Goal: Task Accomplishment & Management: Use online tool/utility

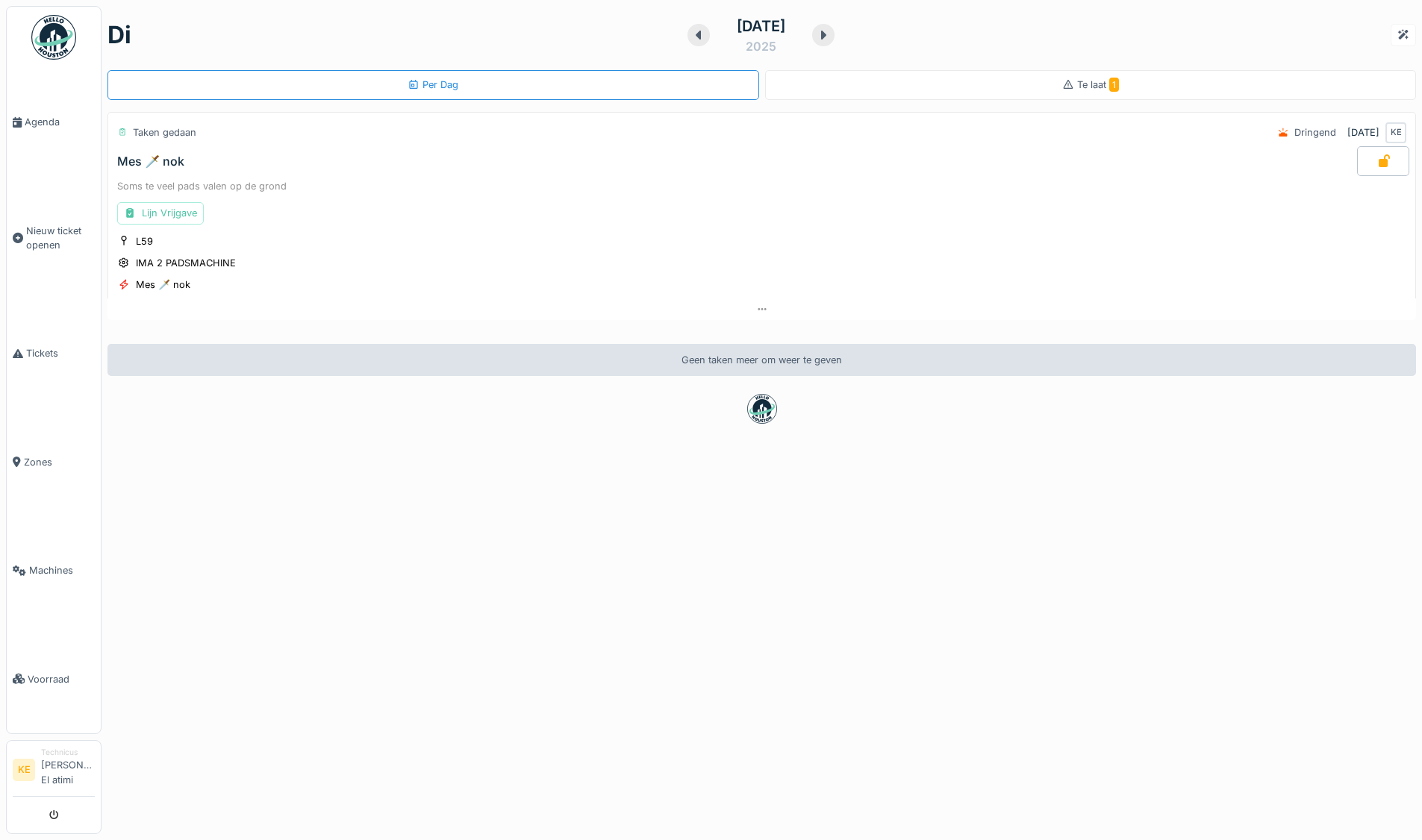
click at [54, 42] on img at bounding box center [54, 37] width 45 height 45
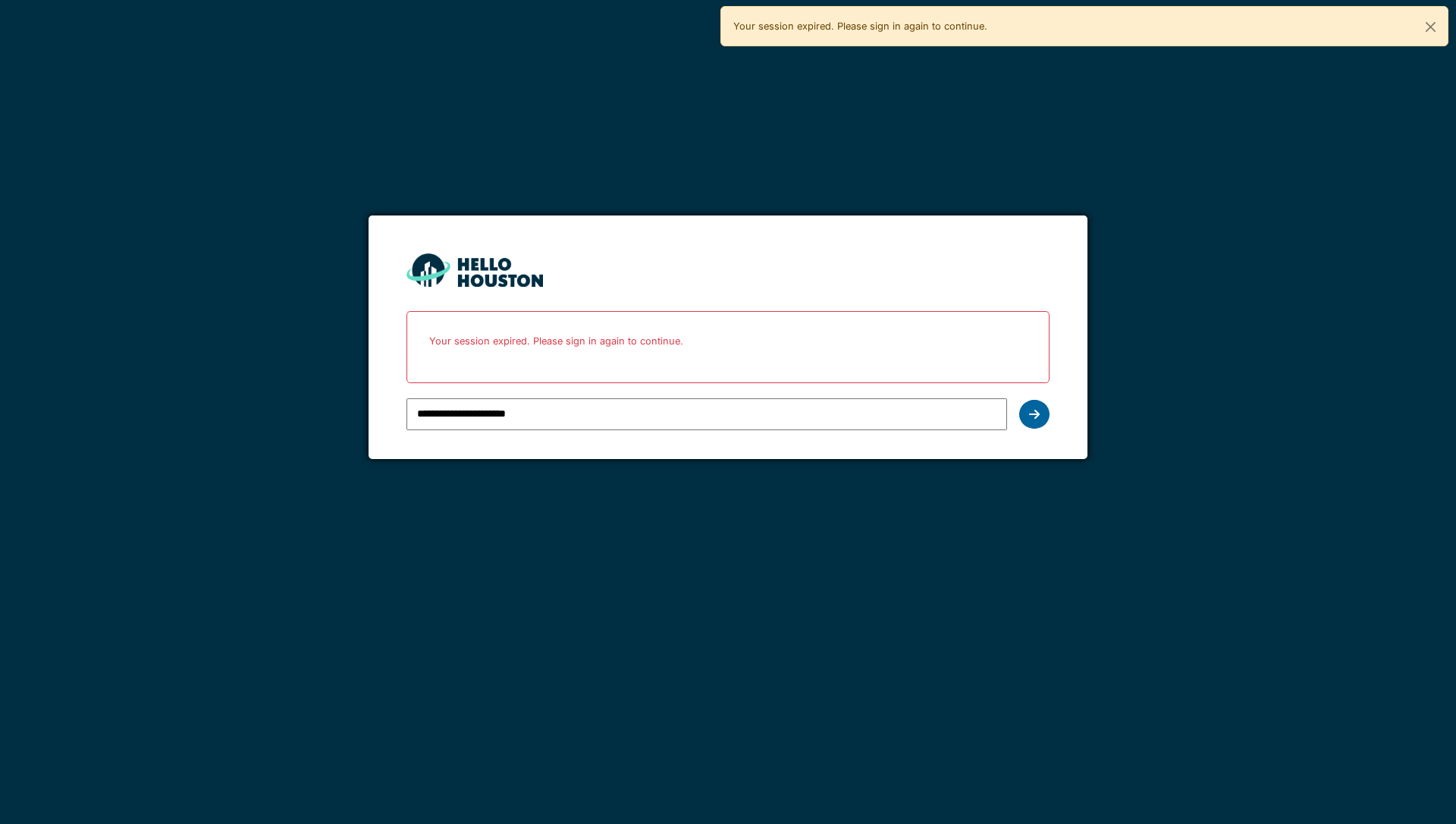
click at [1037, 411] on icon at bounding box center [1034, 414] width 11 height 12
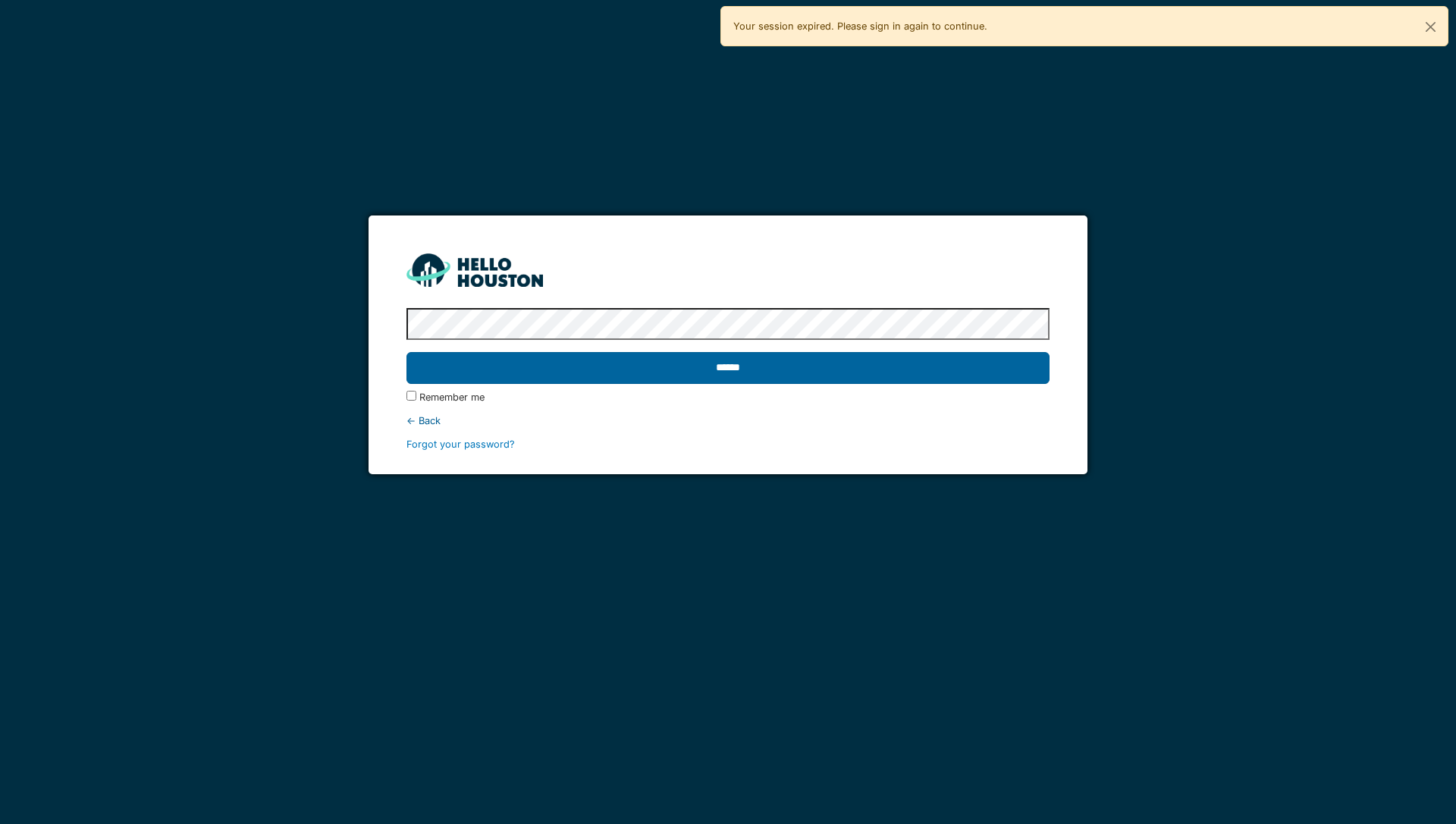
click at [867, 366] on input "******" at bounding box center [728, 368] width 643 height 32
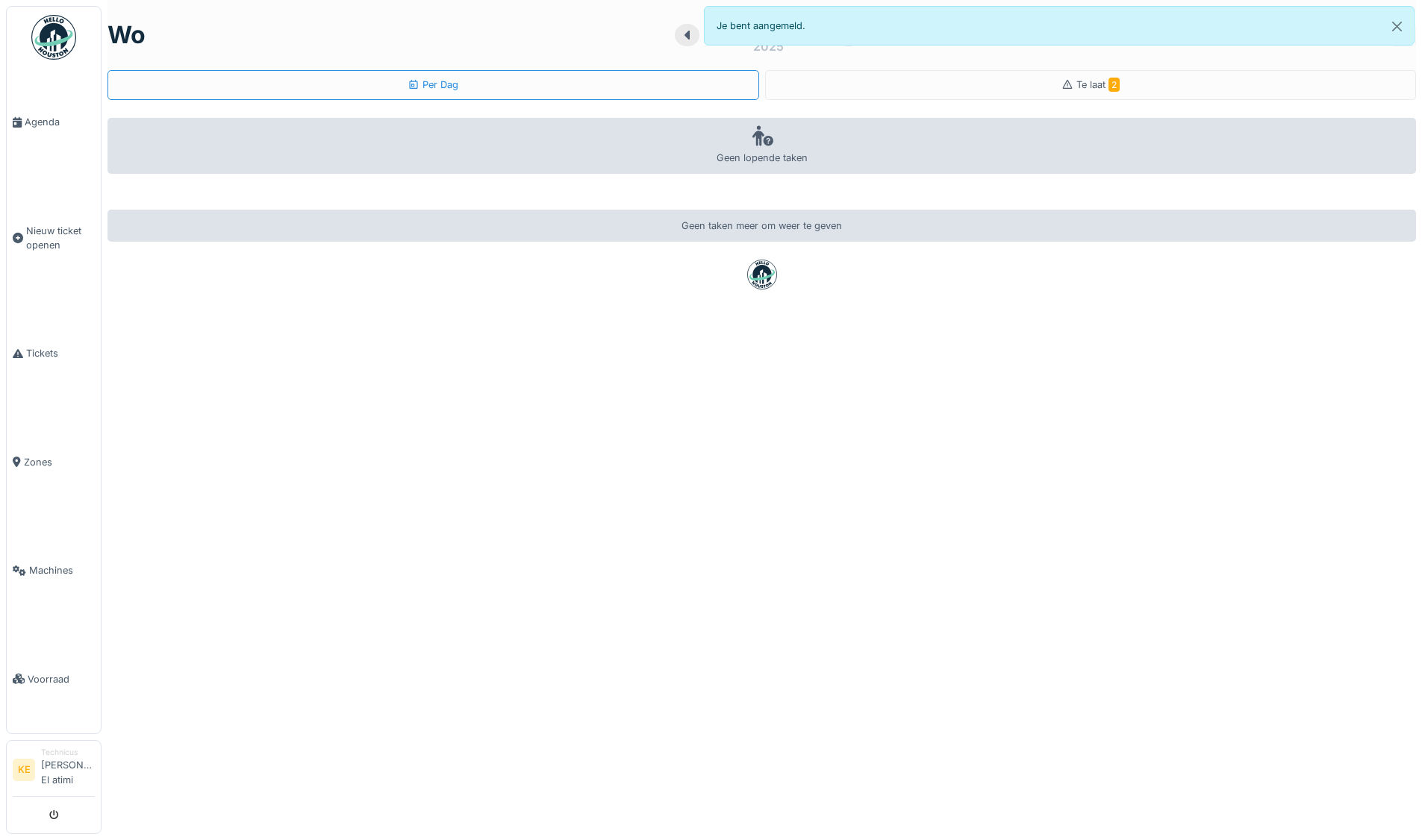
click at [56, 40] on img at bounding box center [54, 37] width 45 height 45
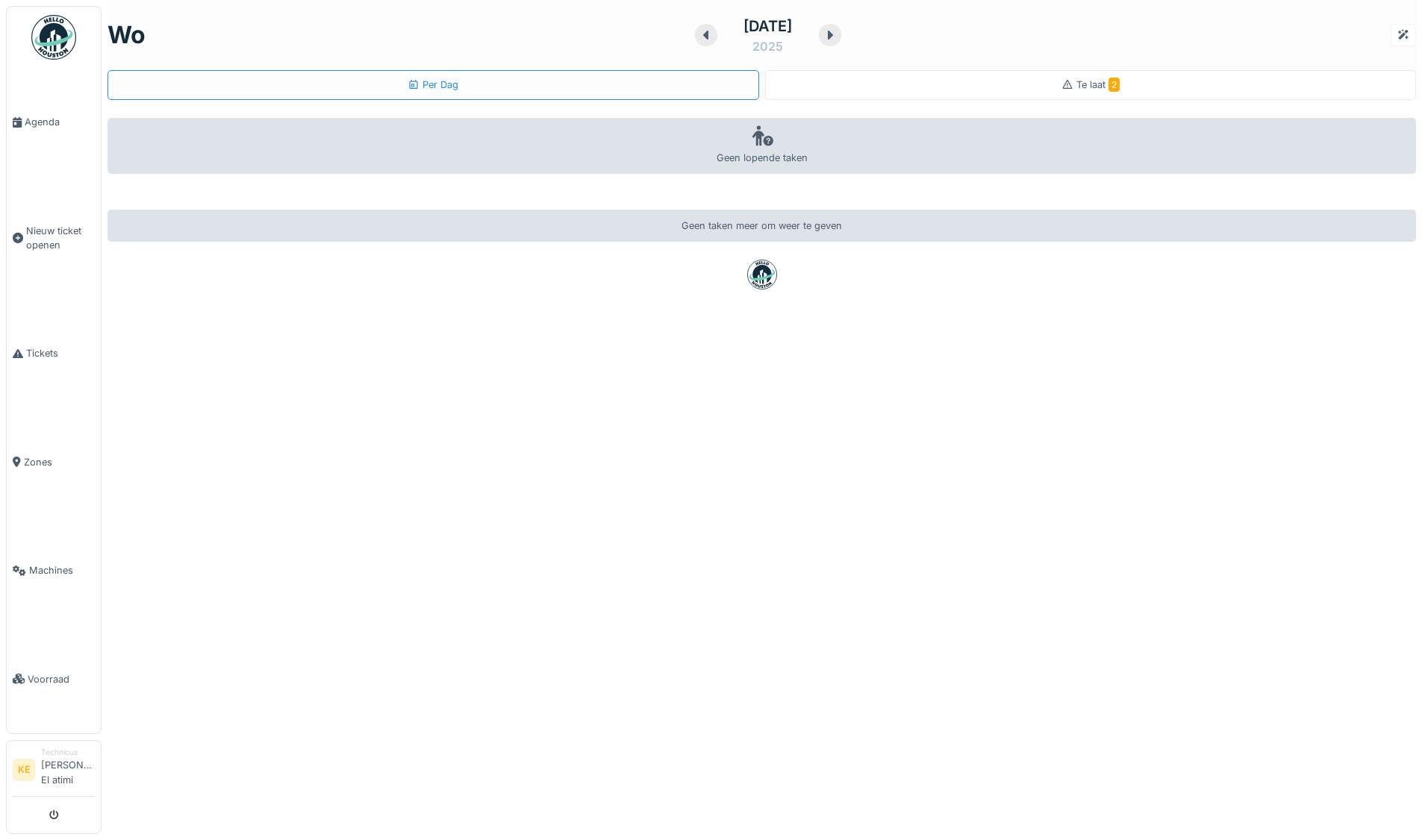
click at [1077, 82] on span "Te laat 2" at bounding box center [1098, 85] width 43 height 11
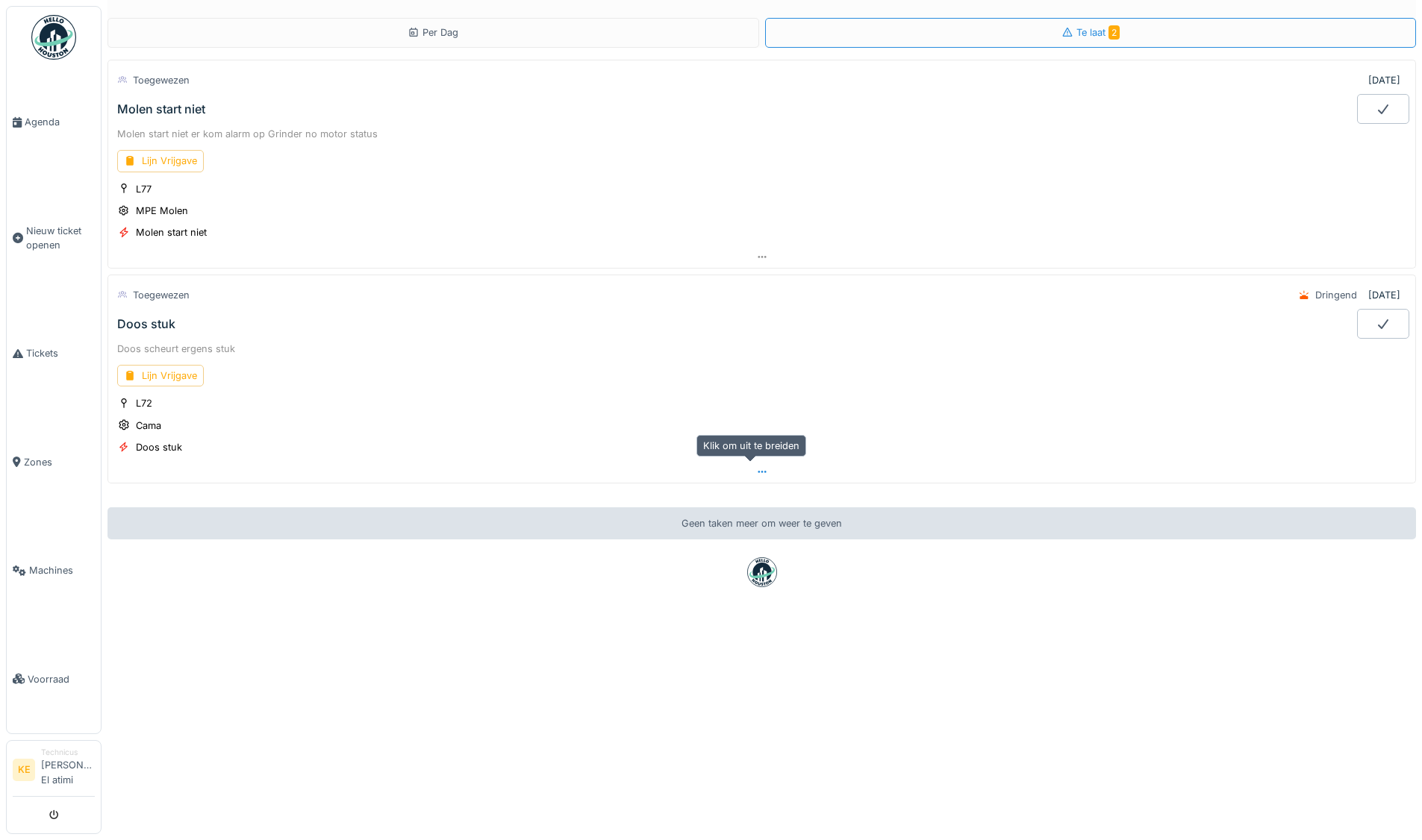
click at [756, 470] on icon at bounding box center [762, 472] width 11 height 10
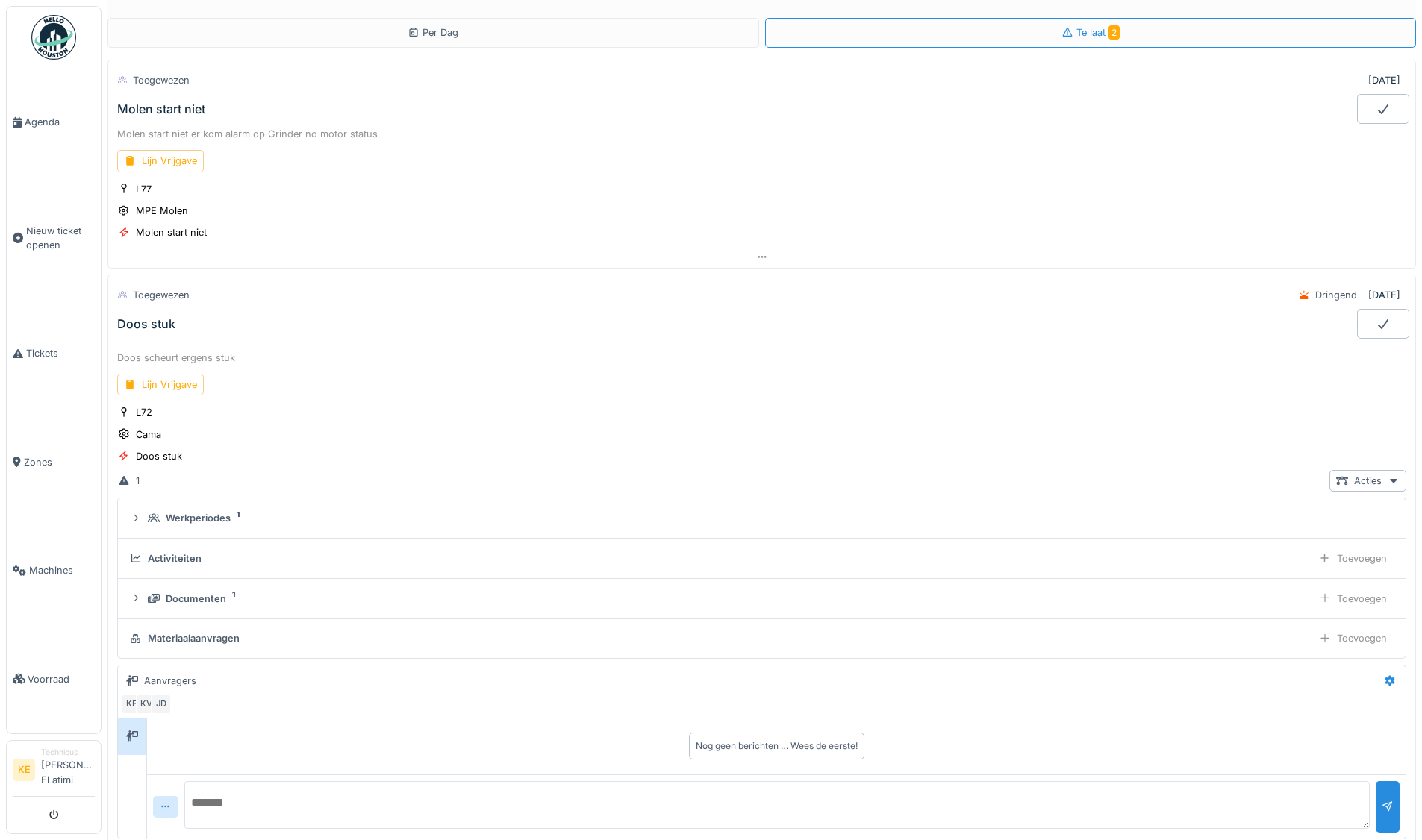
scroll to position [211, 0]
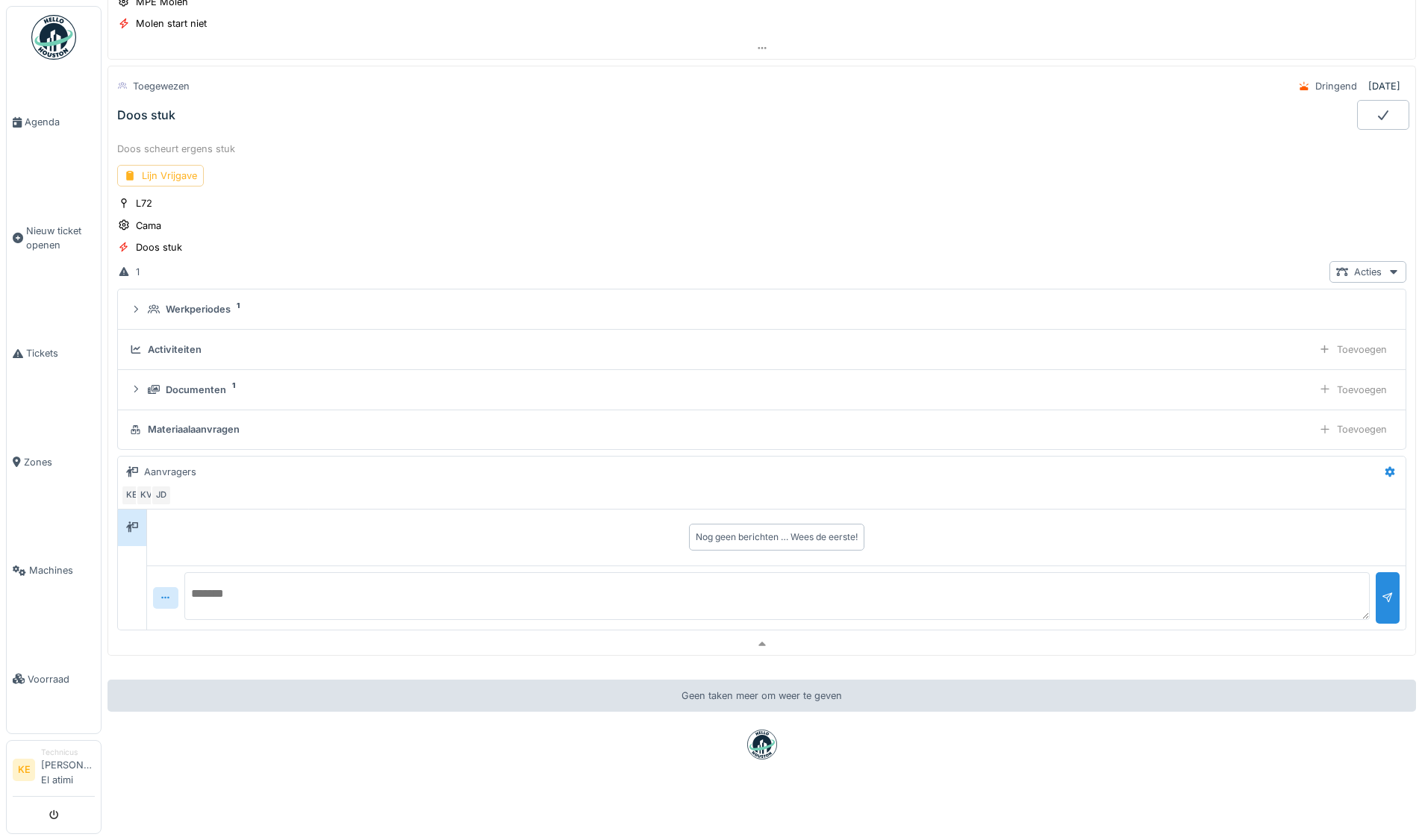
click at [176, 165] on div "Lijn Vrijgave" at bounding box center [160, 175] width 86 height 22
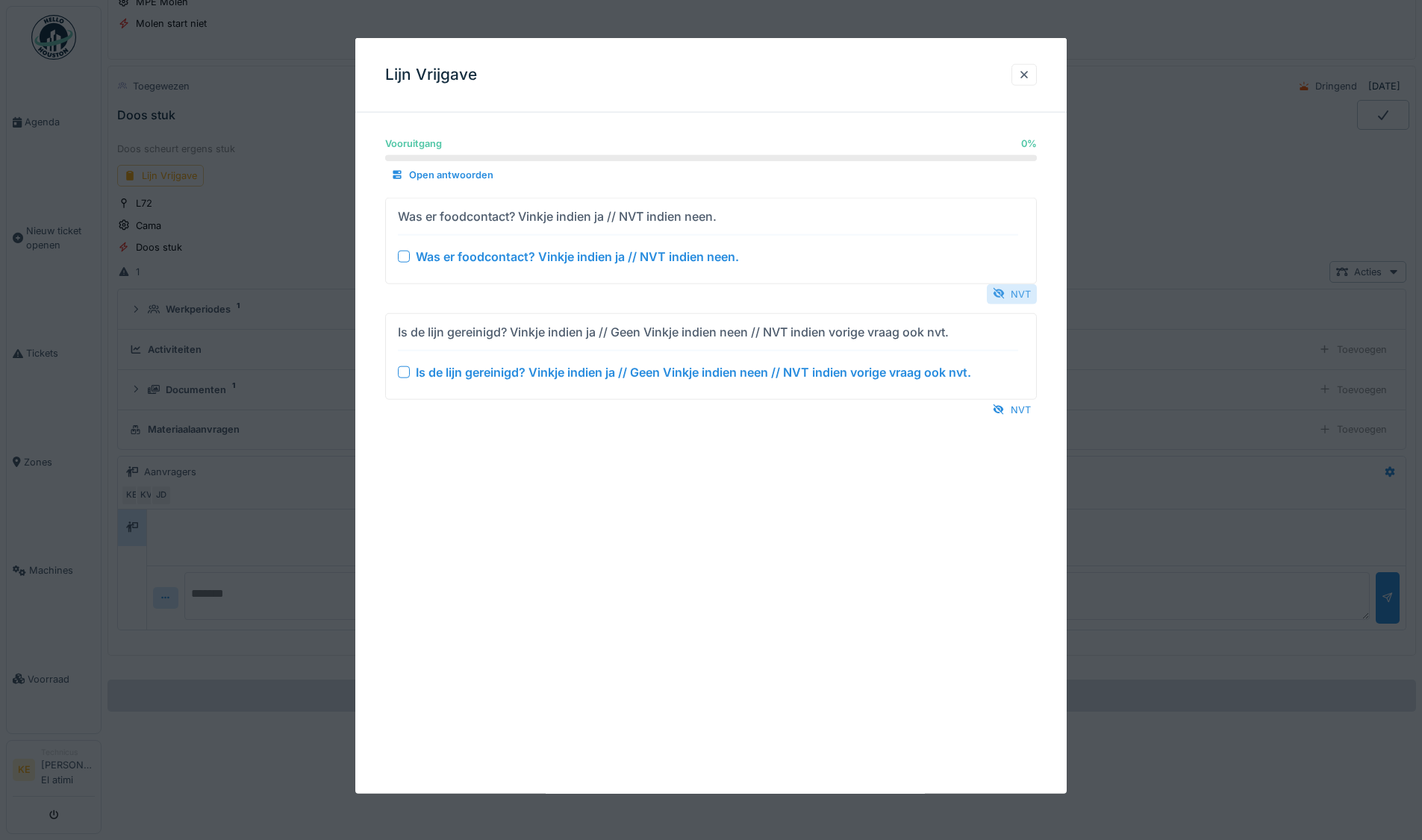
click at [1025, 288] on div "NVT" at bounding box center [1011, 293] width 50 height 20
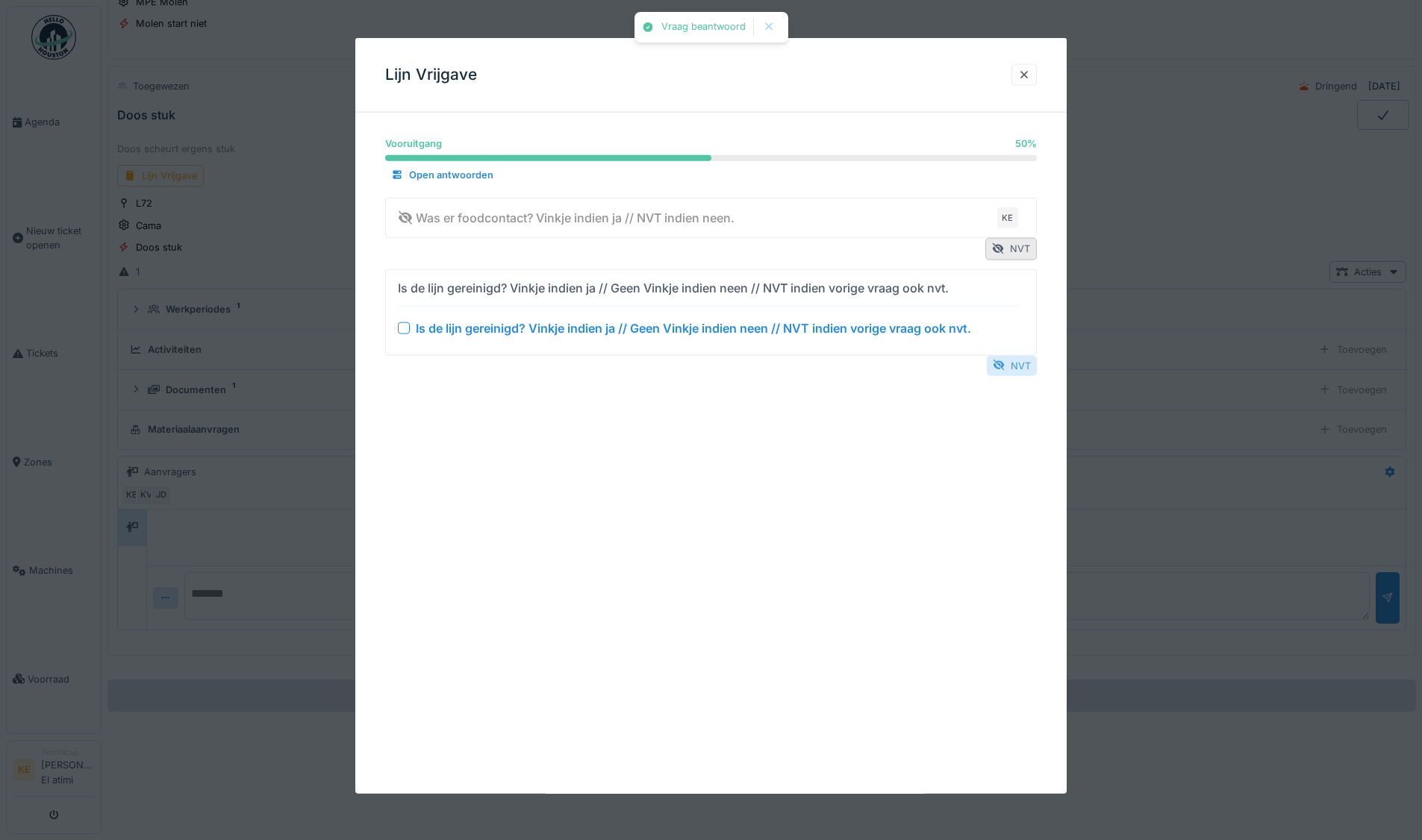
click at [1017, 370] on div "NVT" at bounding box center [1011, 365] width 50 height 20
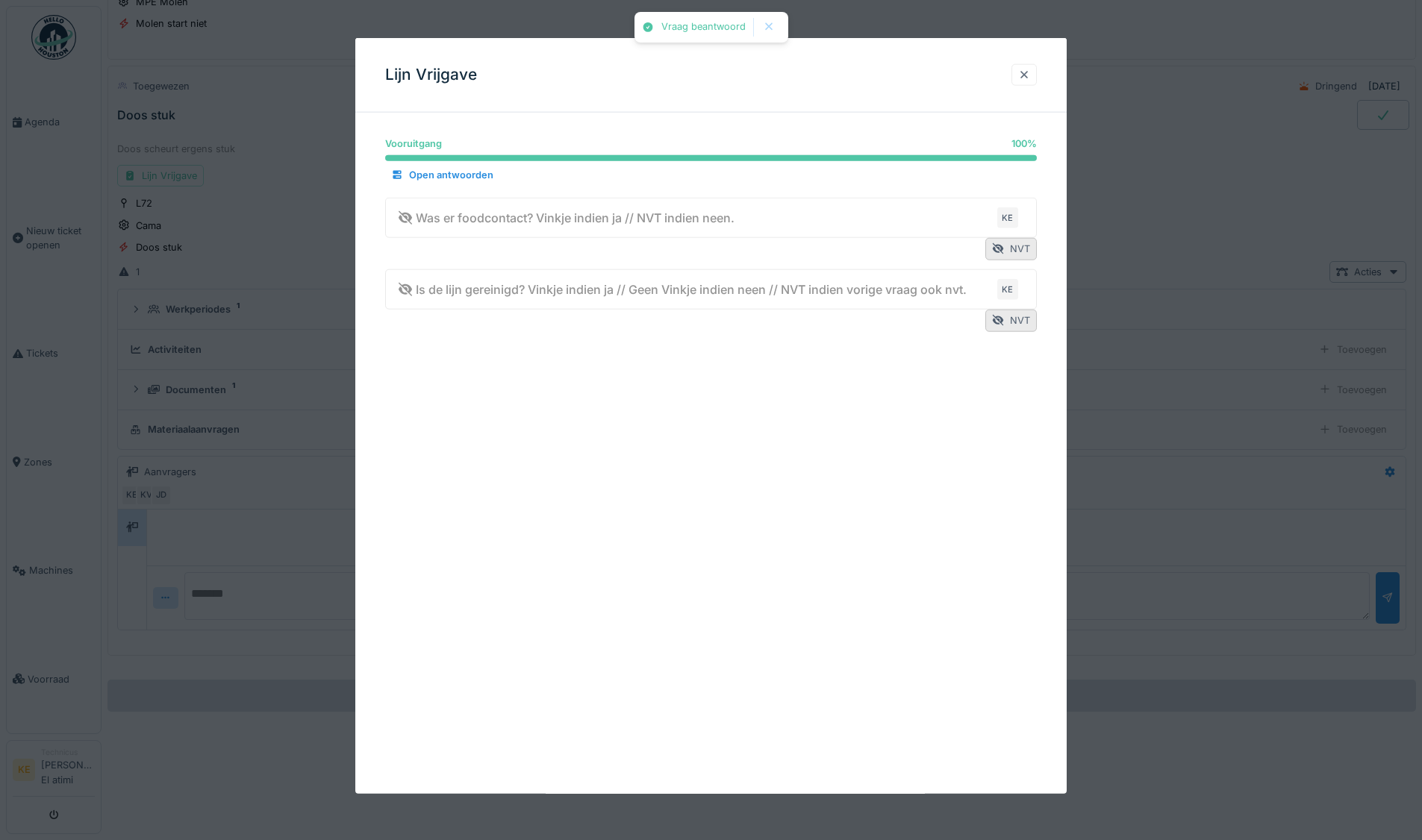
click at [1029, 71] on div at bounding box center [1024, 75] width 11 height 14
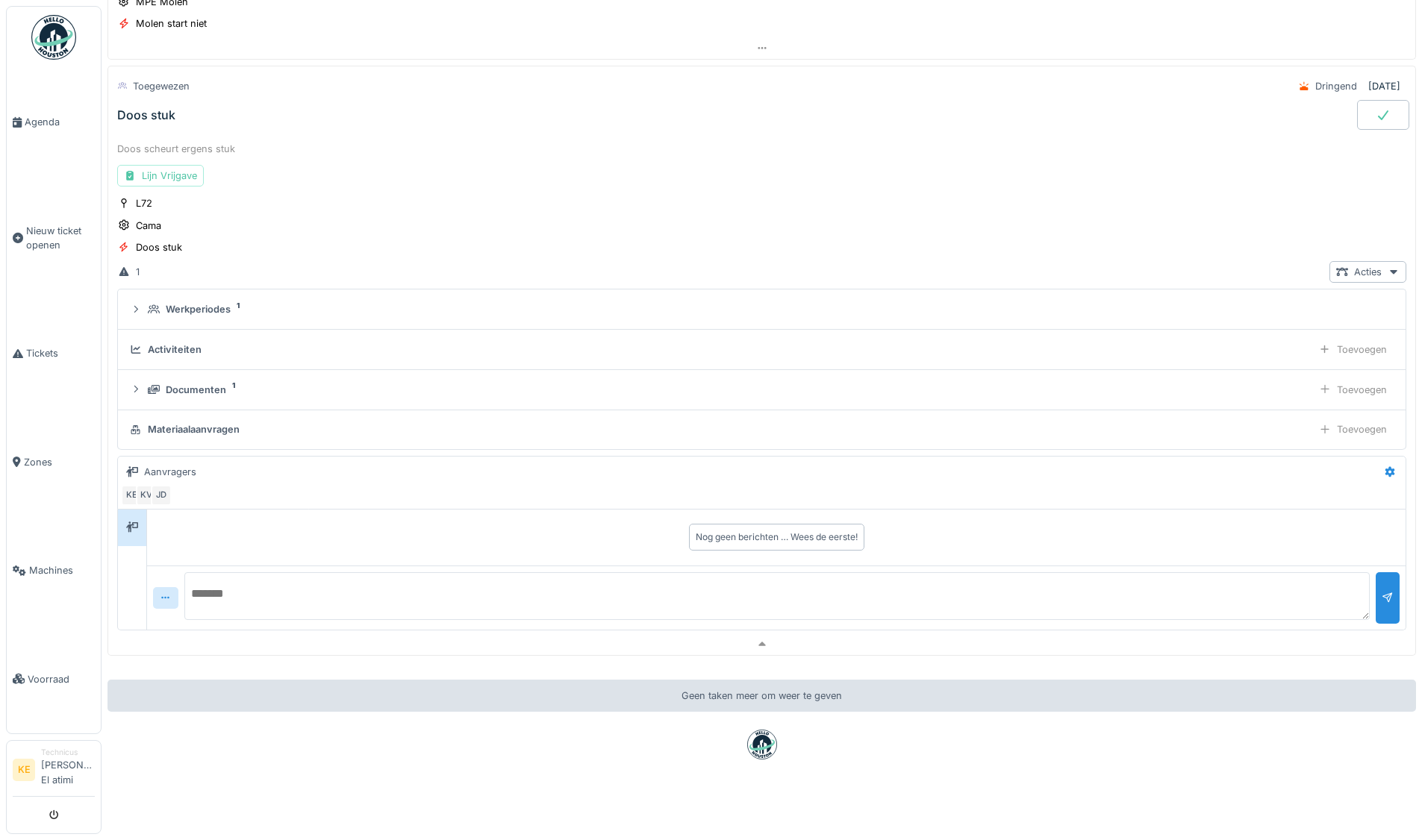
click at [1375, 114] on icon at bounding box center [1383, 115] width 15 height 11
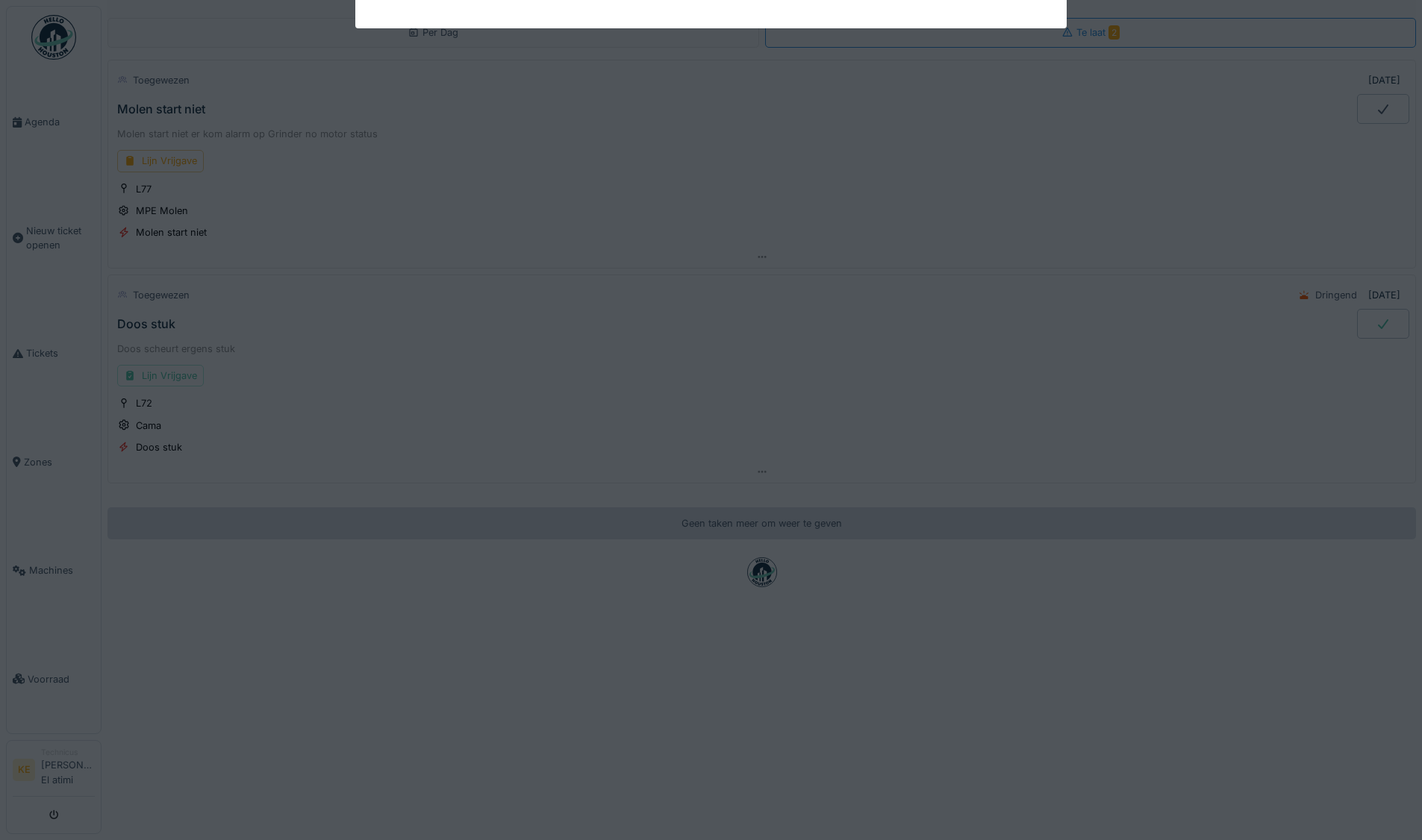
scroll to position [0, 0]
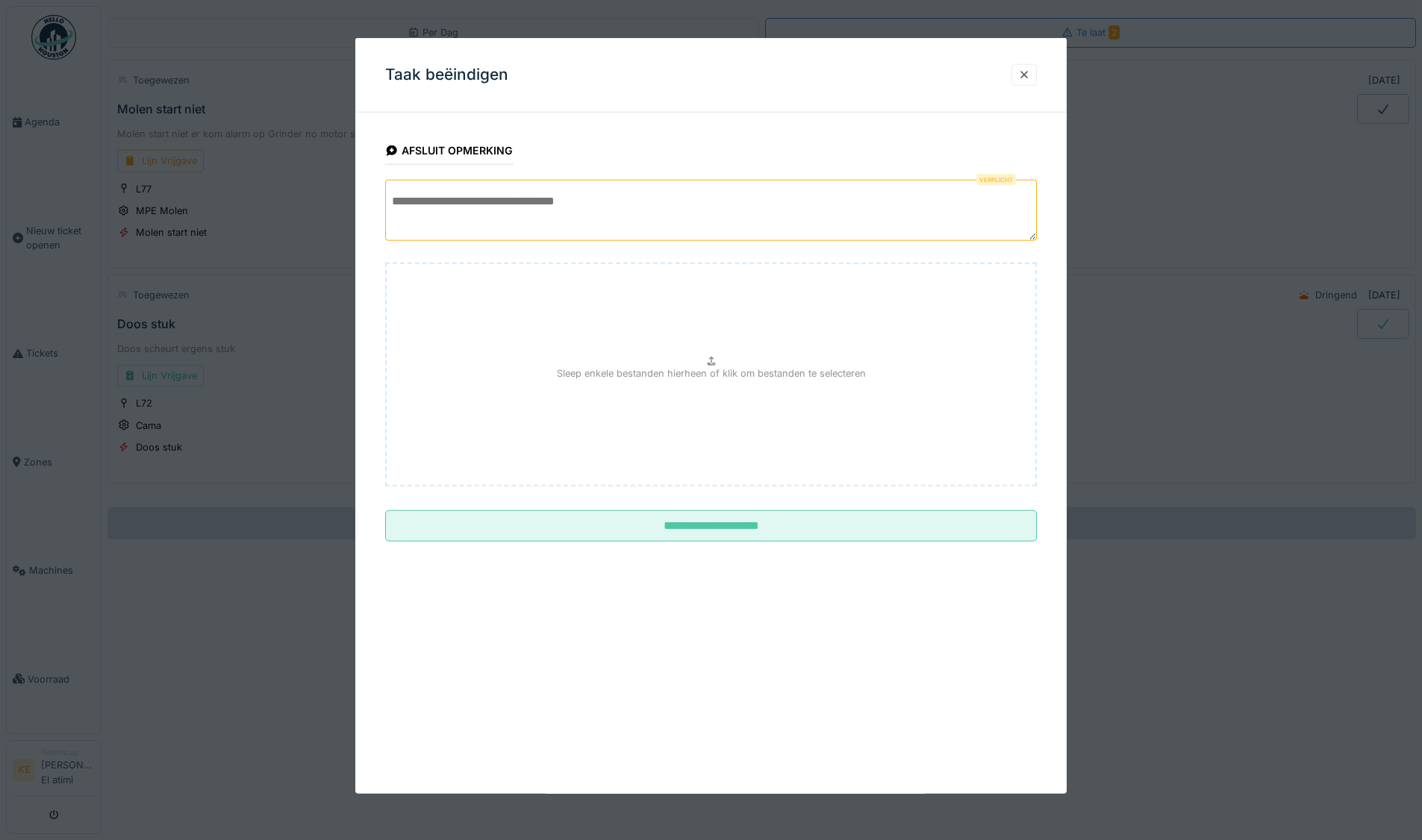
click at [465, 211] on textarea at bounding box center [710, 210] width 652 height 61
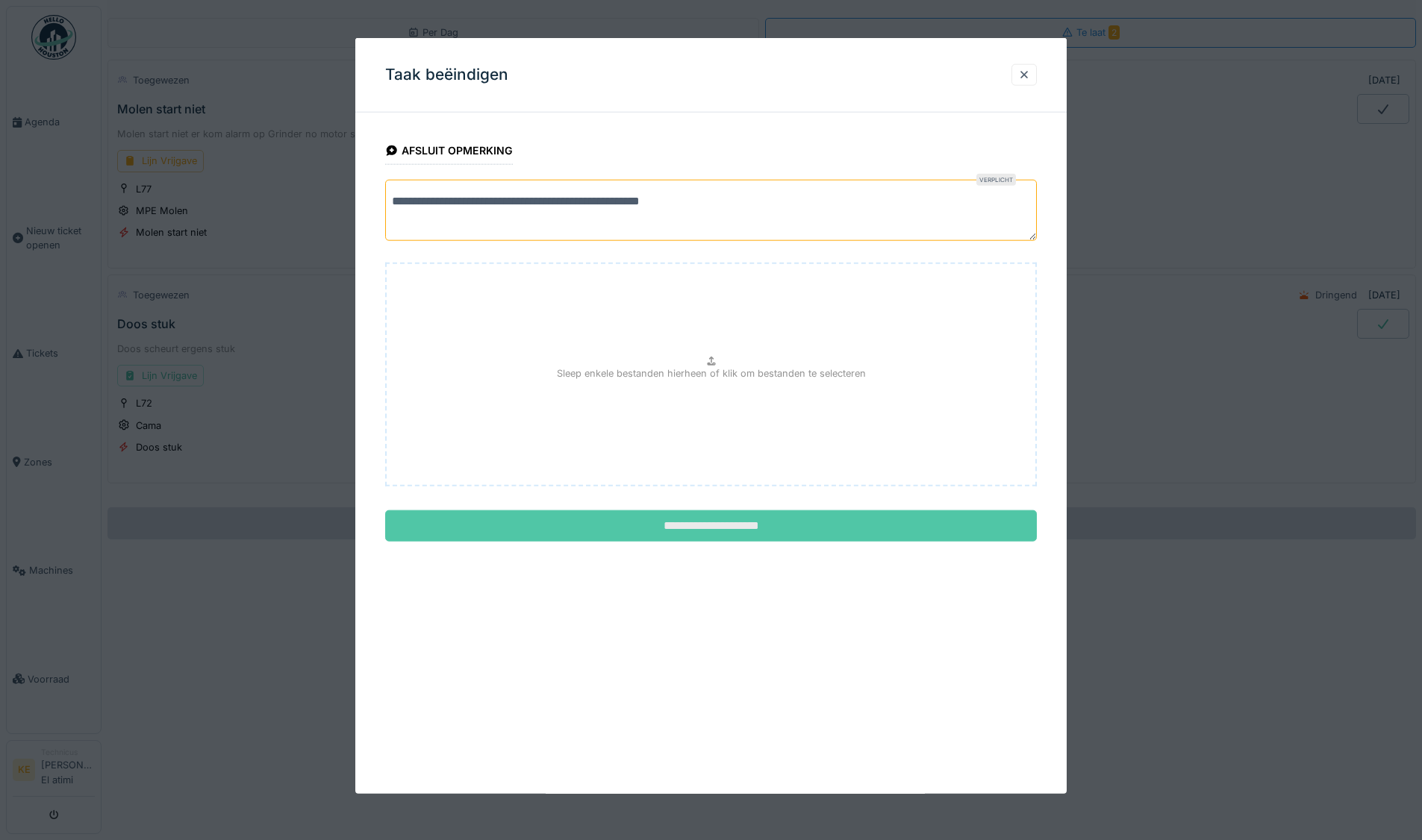
type textarea "**********"
click at [743, 525] on input "**********" at bounding box center [710, 525] width 652 height 32
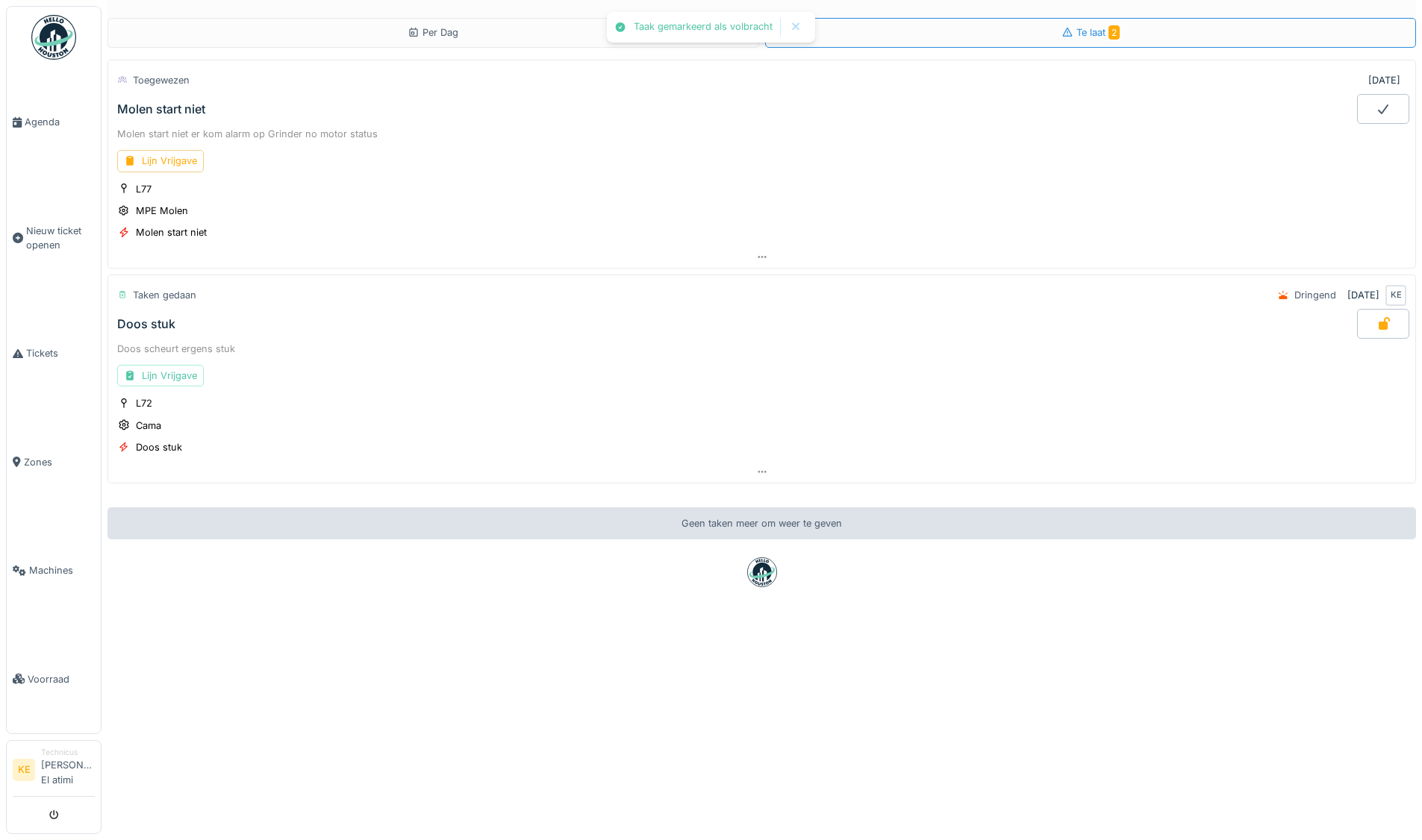
click at [55, 46] on img at bounding box center [54, 37] width 45 height 45
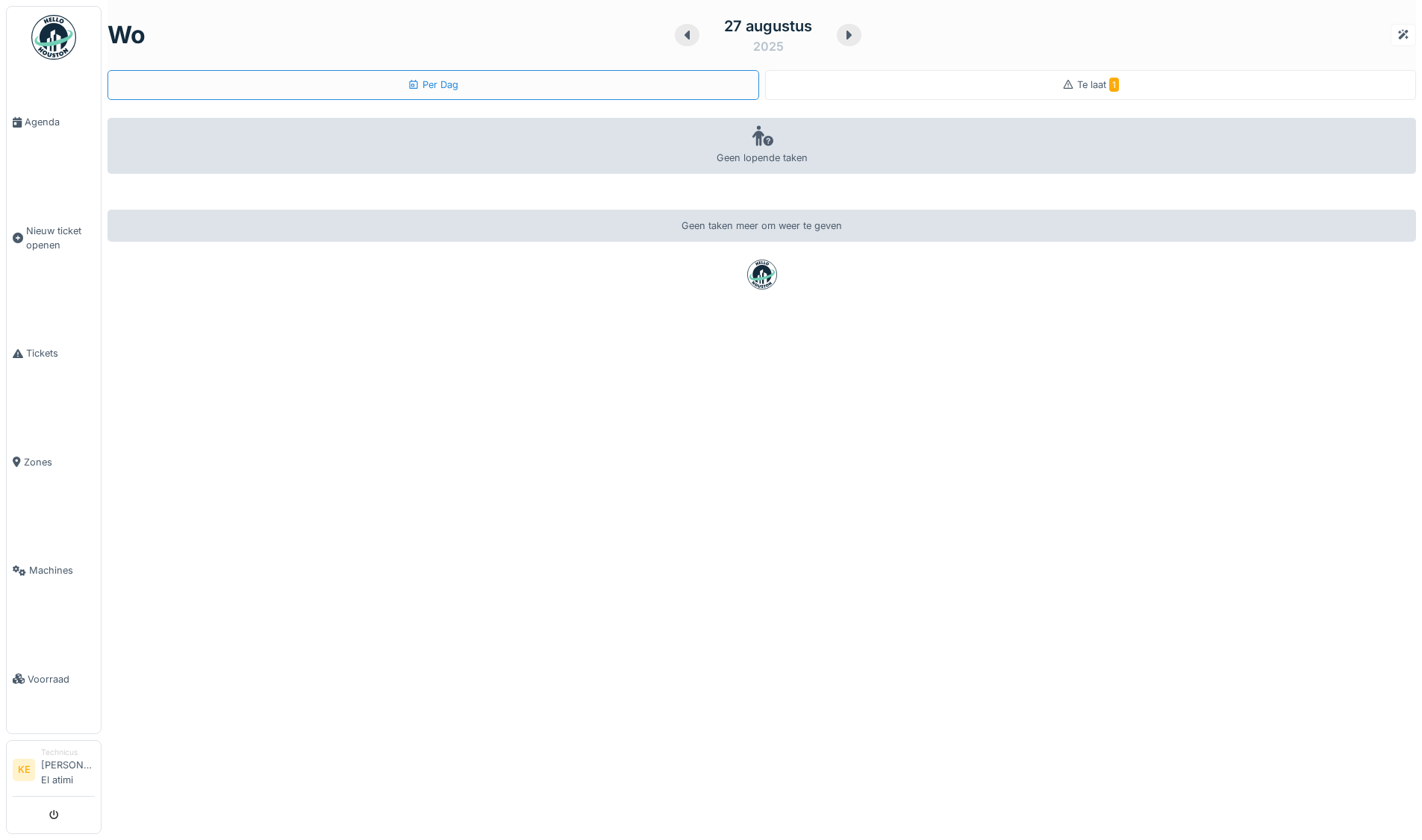
click at [1077, 81] on span "Te laat 1" at bounding box center [1098, 85] width 42 height 11
